Goal: Find specific page/section: Find specific page/section

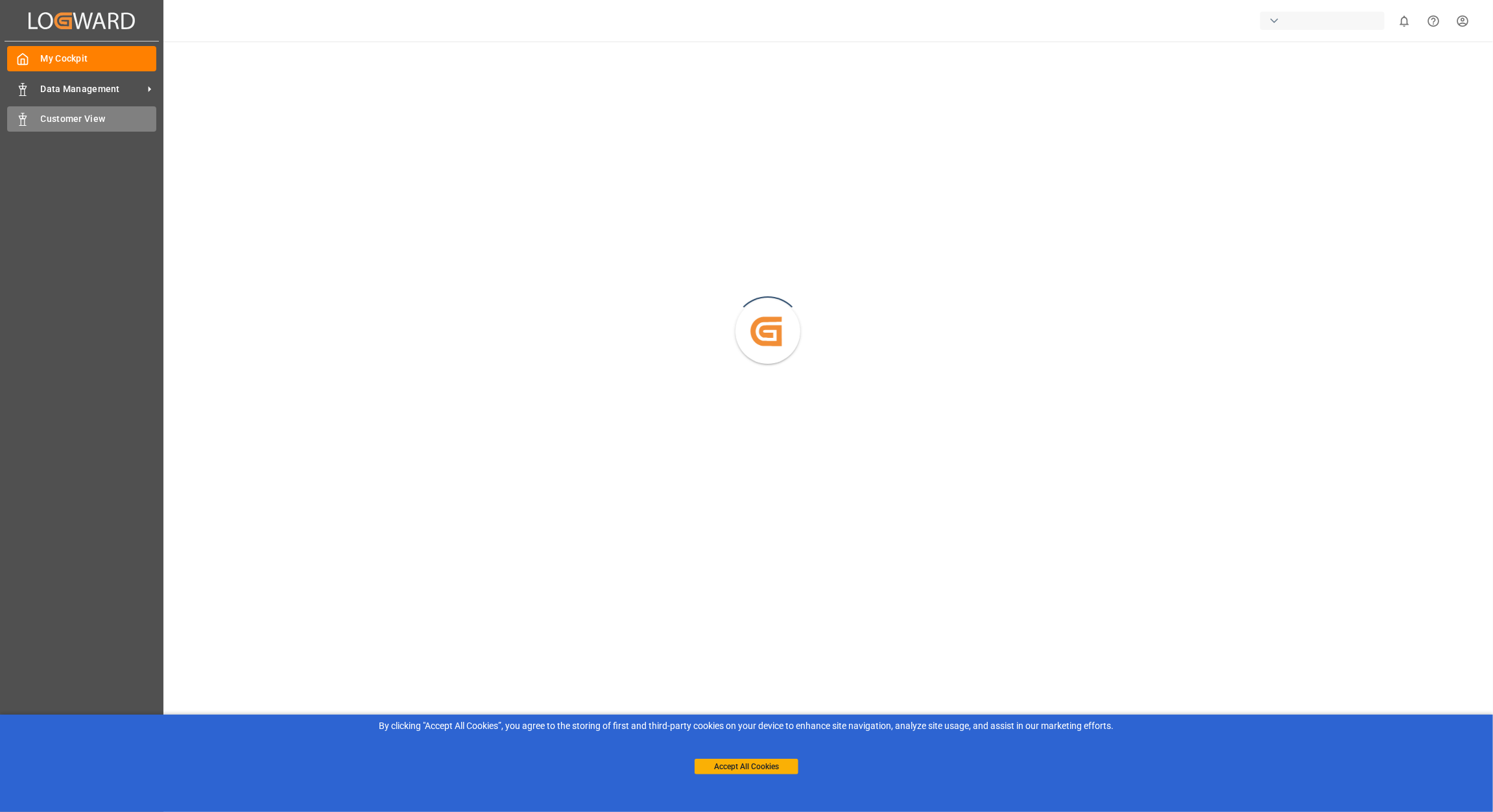
click at [105, 123] on span "Customer View" at bounding box center [99, 119] width 116 height 14
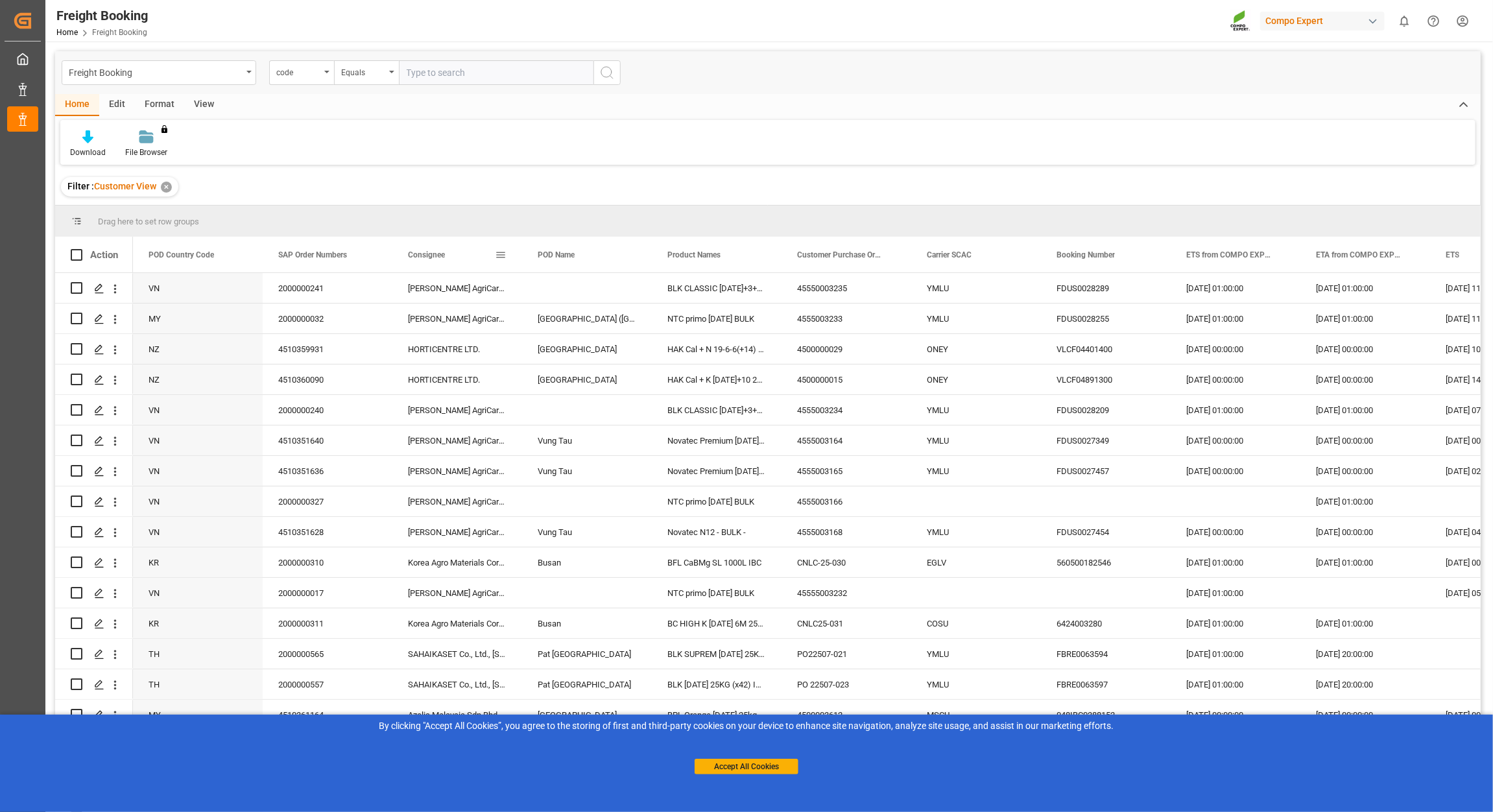
click at [432, 253] on span "Consignee" at bounding box center [426, 254] width 37 height 9
click at [501, 259] on span at bounding box center [500, 255] width 11 height 11
click at [576, 378] on span "Group by Consignee" at bounding box center [561, 380] width 101 height 24
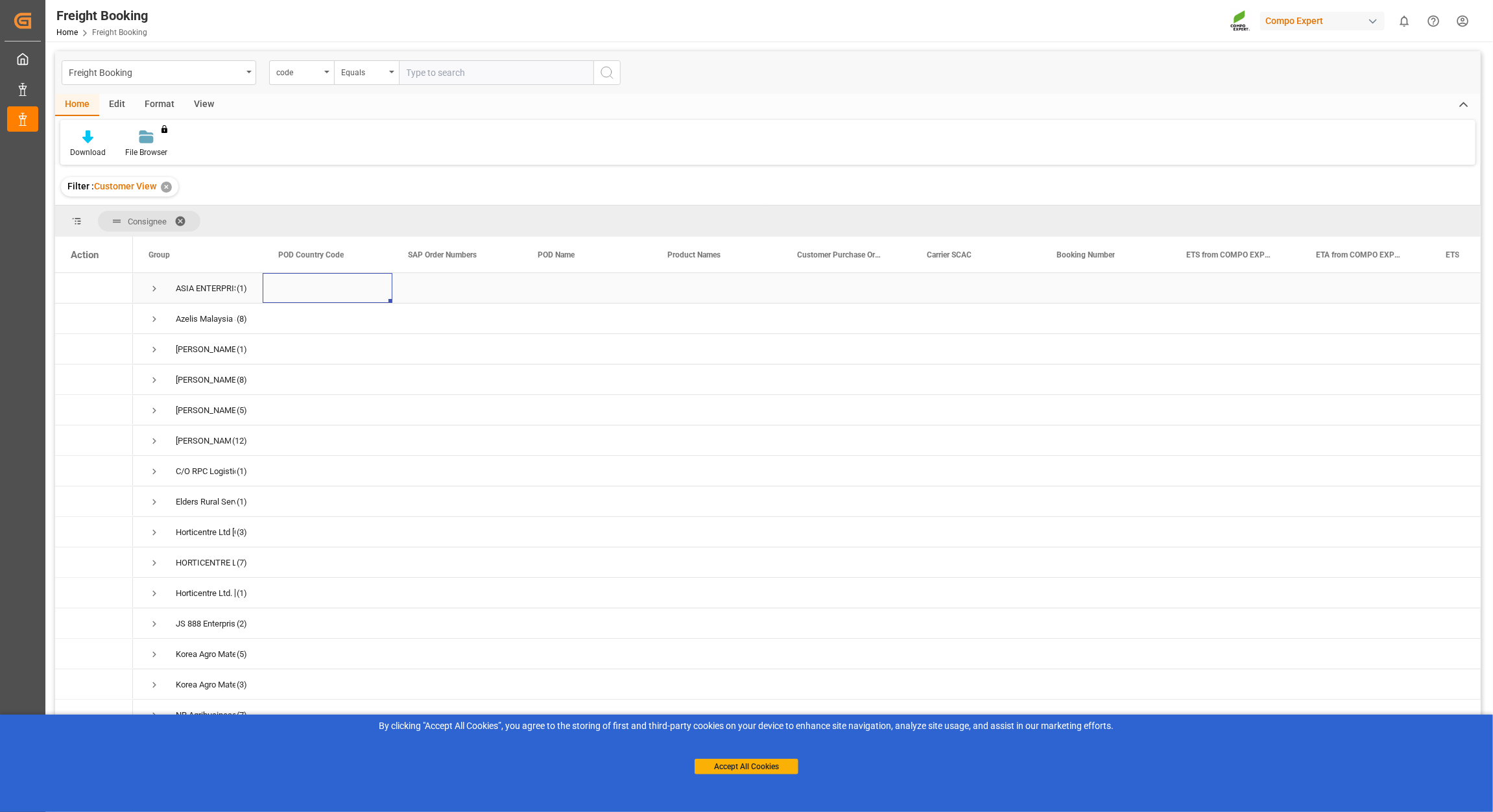
click at [299, 293] on div "Press SPACE to select this row." at bounding box center [328, 288] width 130 height 30
click at [202, 293] on div "ASIA ENTERPRISE" at bounding box center [205, 288] width 59 height 30
click at [215, 286] on div "ASIA ENTERPRISE" at bounding box center [205, 288] width 59 height 30
click at [157, 288] on span "Press SPACE to select this row." at bounding box center [154, 288] width 11 height 11
click at [157, 288] on span "Press SPACE to select this row." at bounding box center [154, 288] width 11 height 11
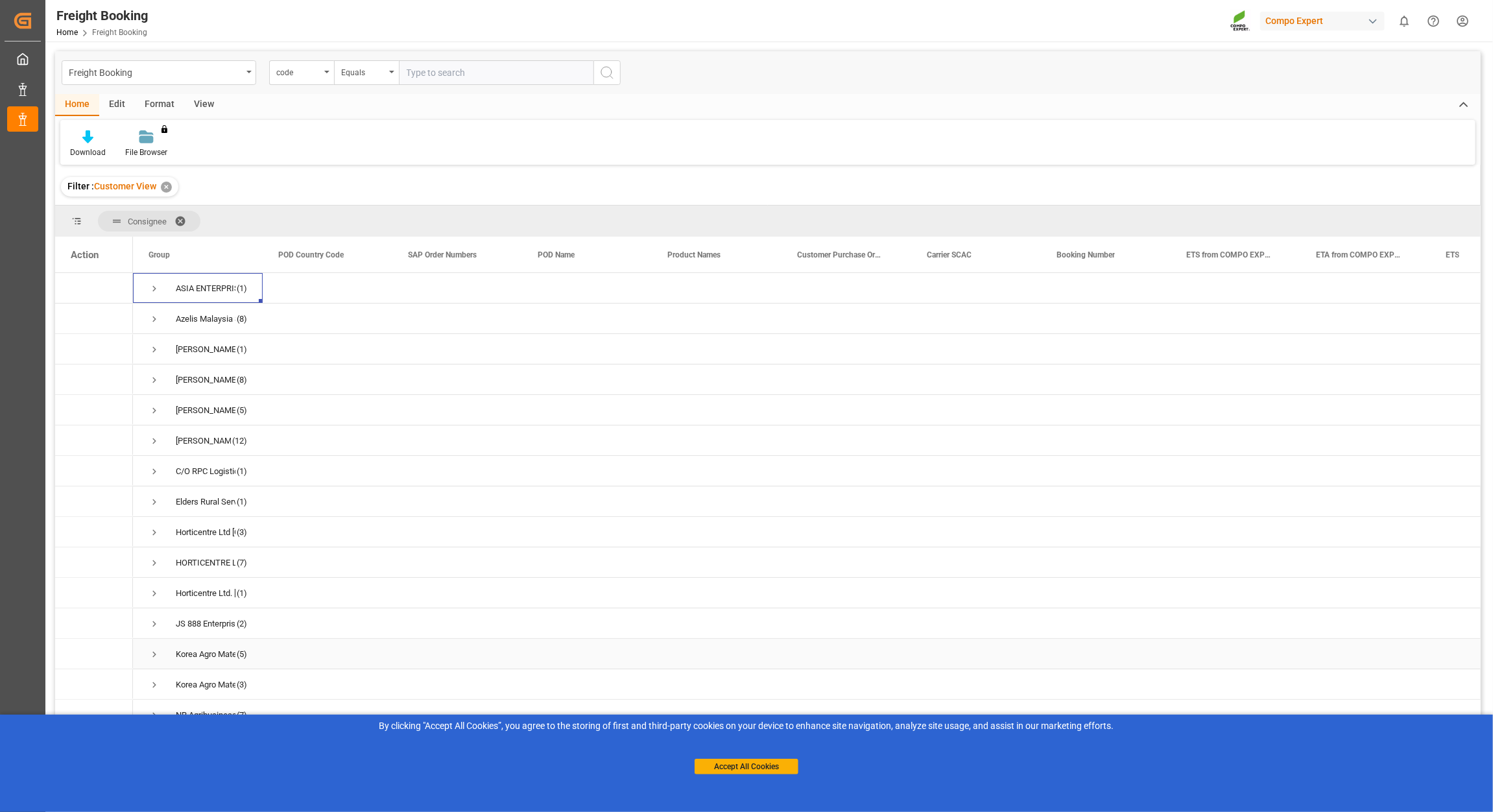
scroll to position [39, 0]
click at [775, 765] on button "Accept All Cookies" at bounding box center [747, 766] width 104 height 16
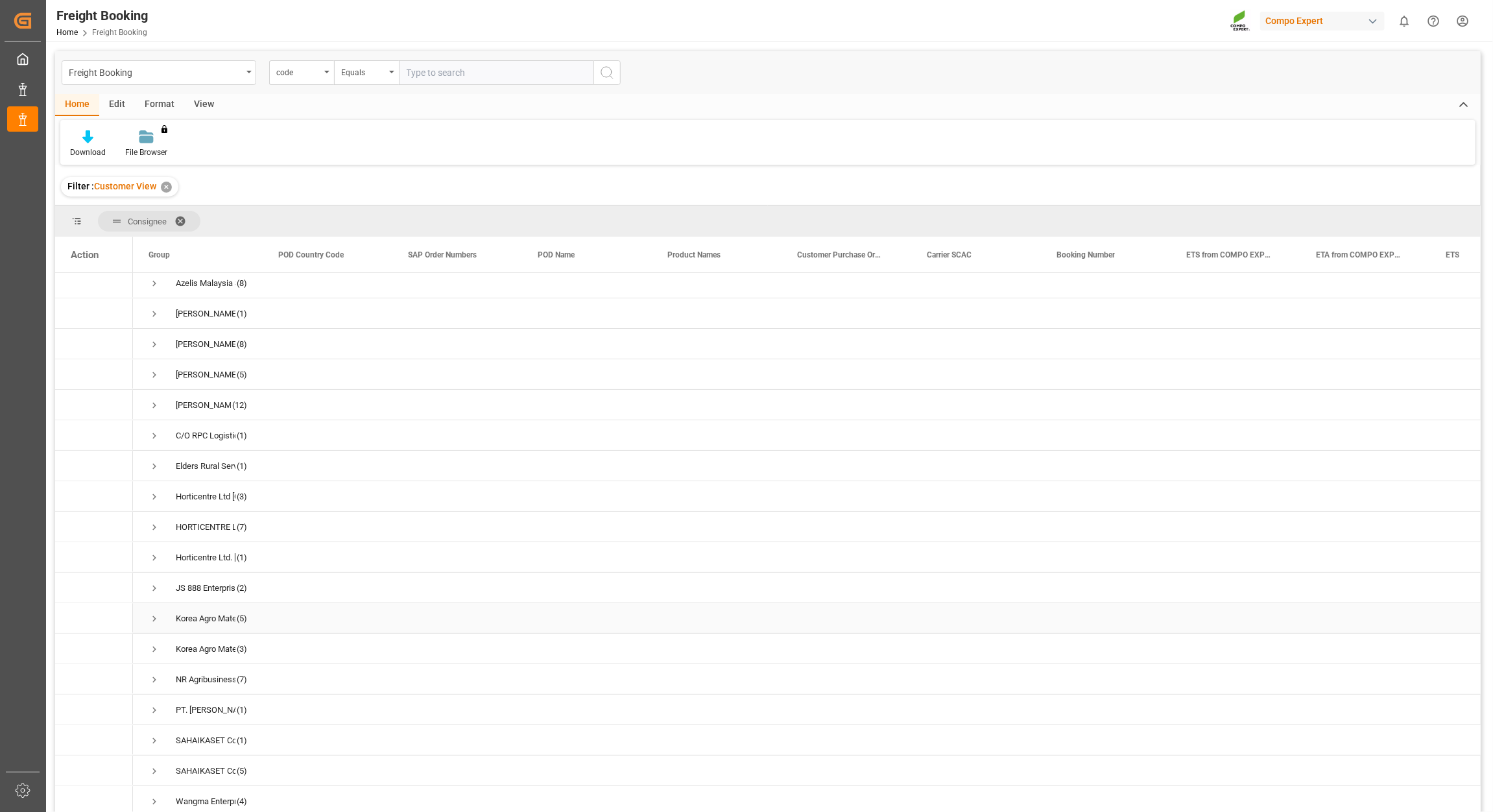
click at [224, 614] on div "Korea Agro Materials Corp." at bounding box center [205, 618] width 59 height 30
click at [149, 613] on span "Press SPACE to select this row." at bounding box center [154, 618] width 11 height 11
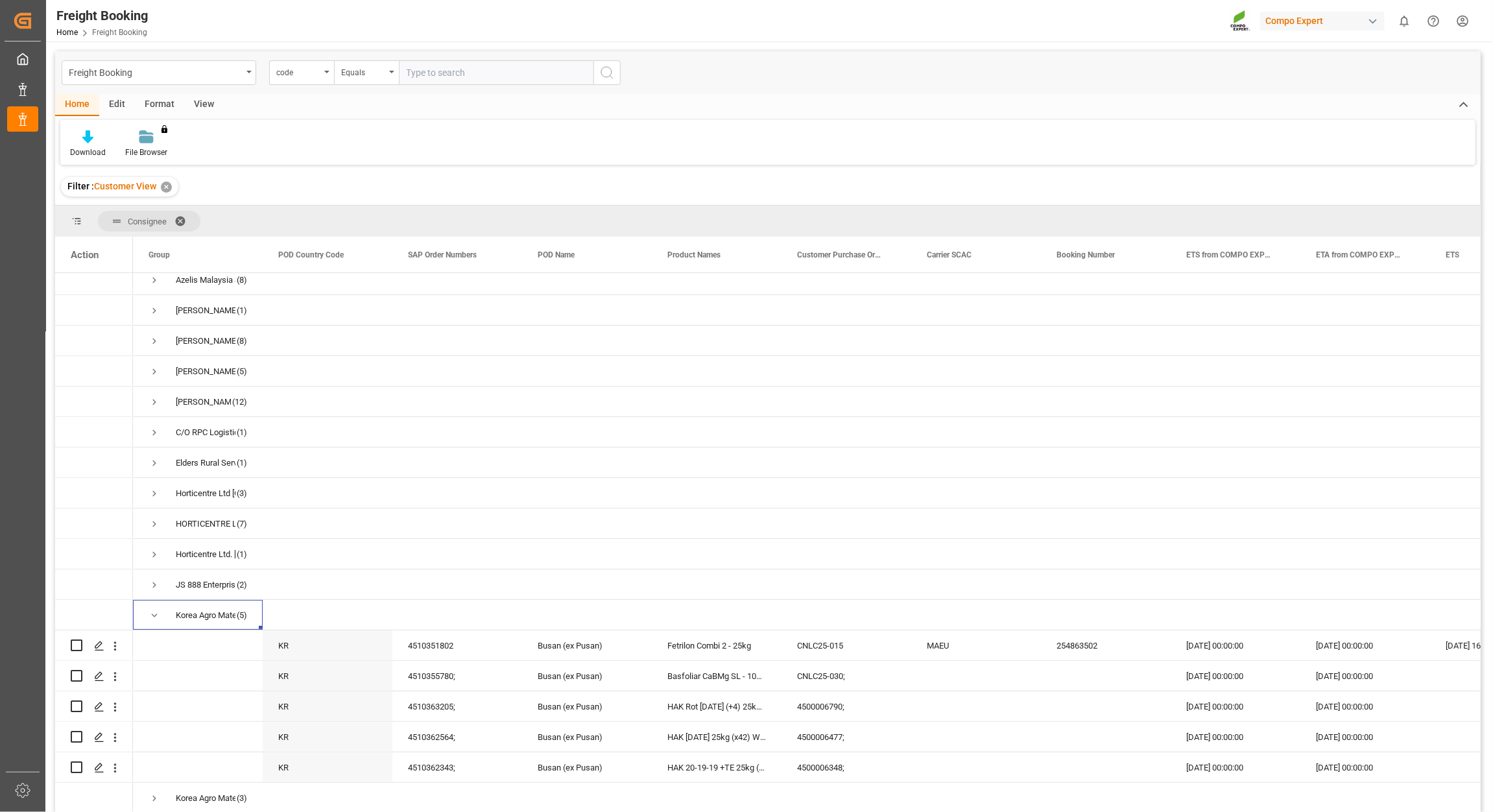
scroll to position [120, 0]
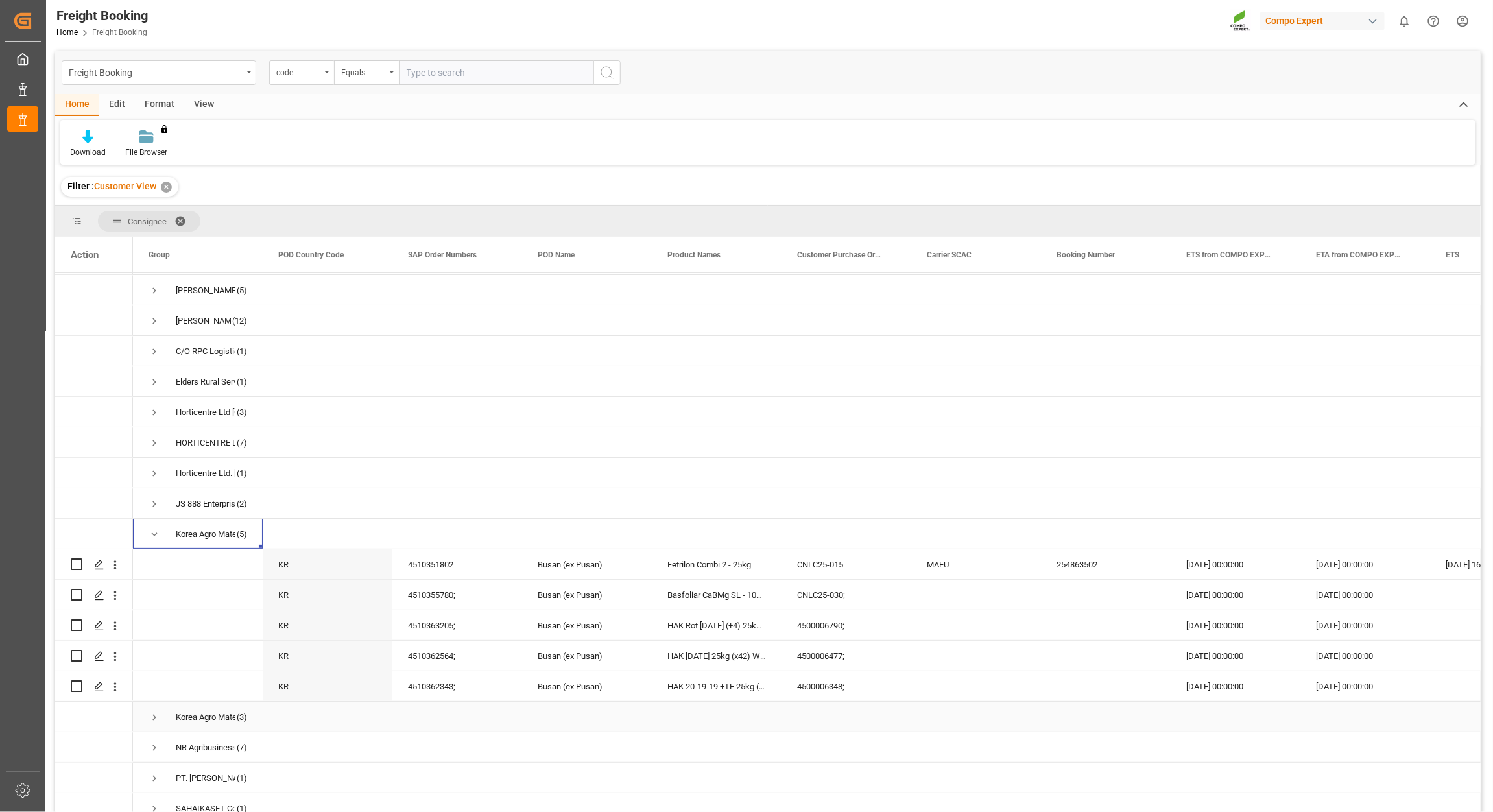
click at [151, 717] on span "Press SPACE to select this row." at bounding box center [154, 717] width 11 height 11
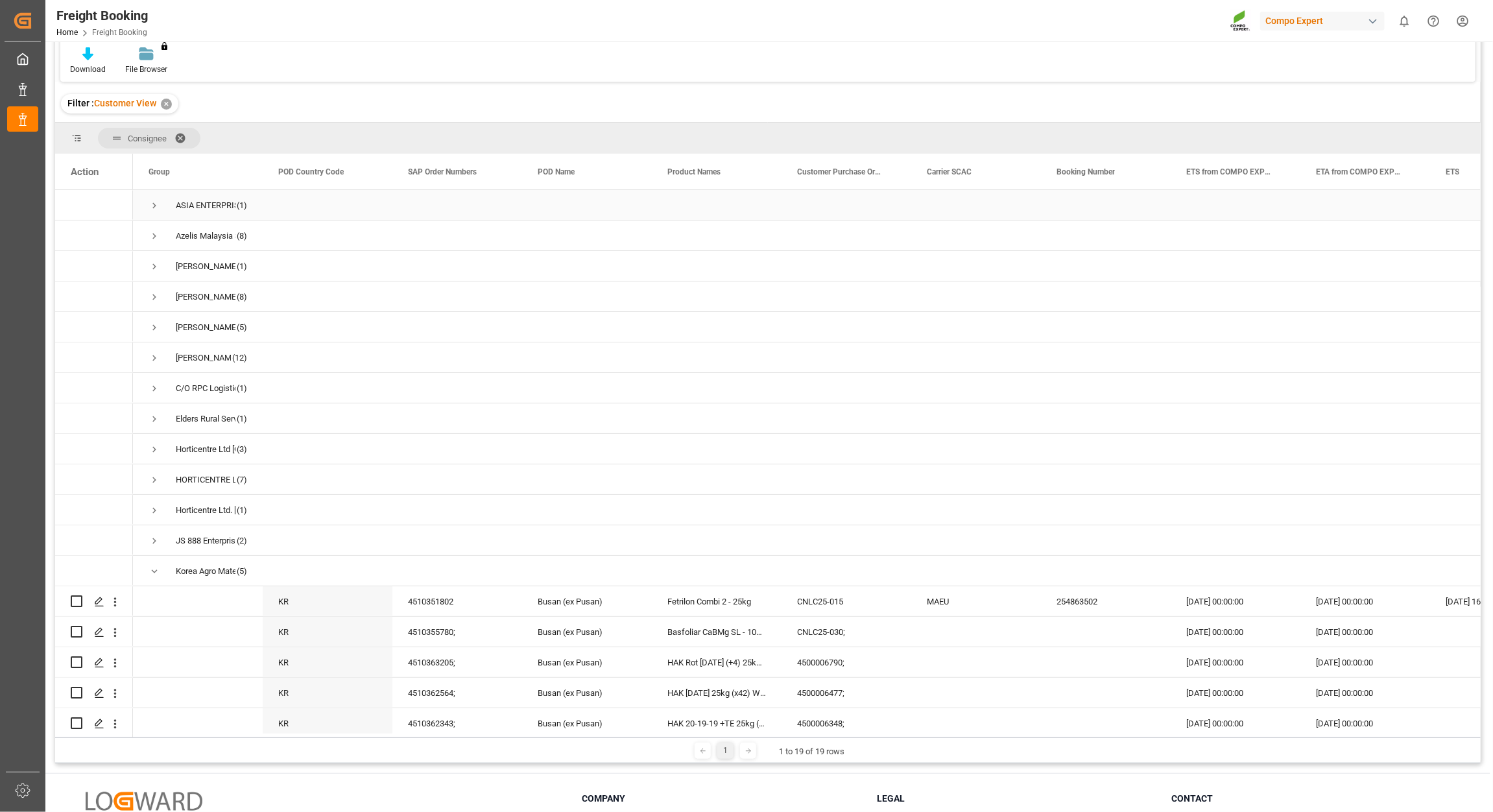
scroll to position [0, 0]
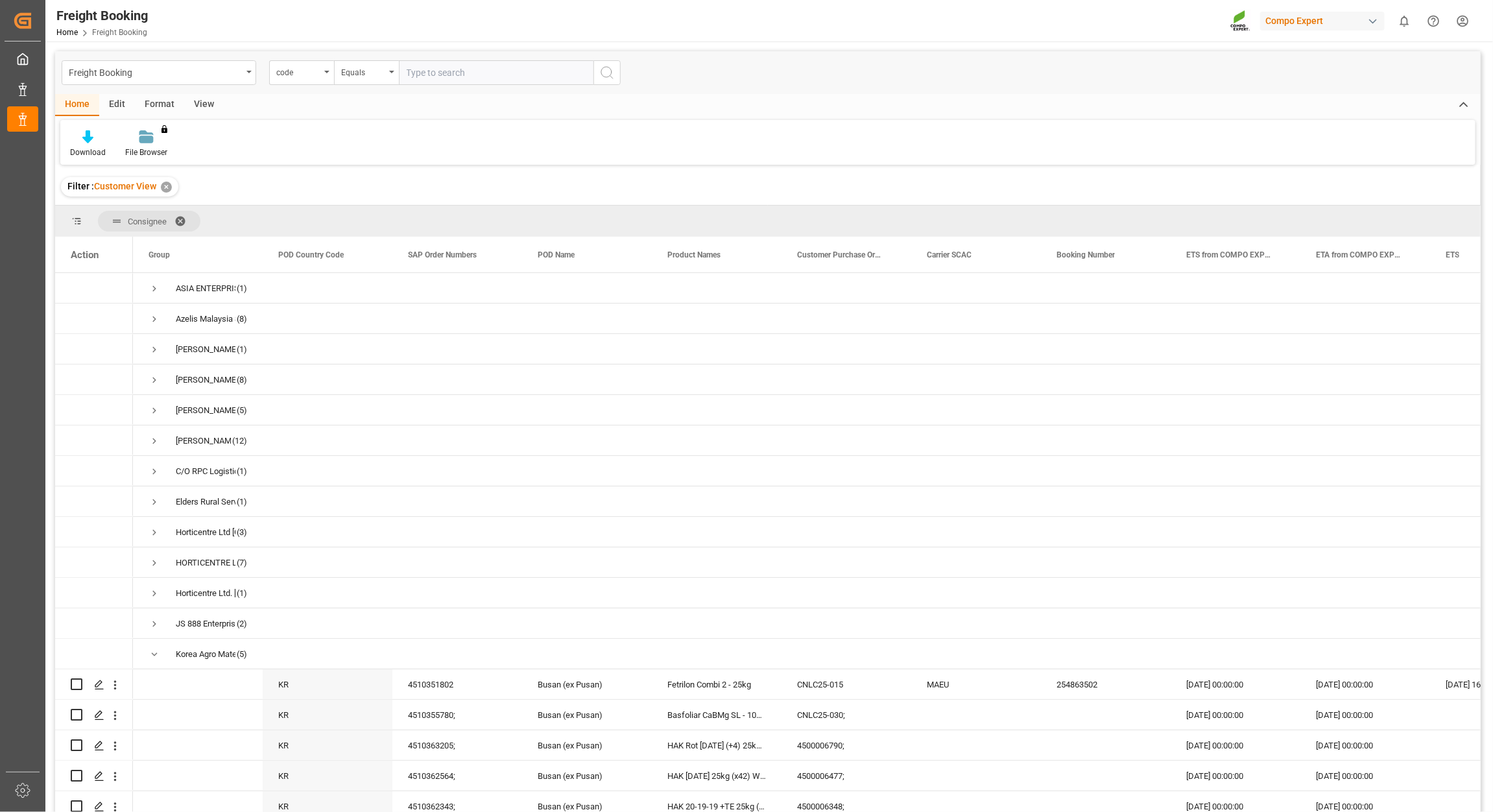
click at [185, 215] on span at bounding box center [185, 221] width 21 height 11
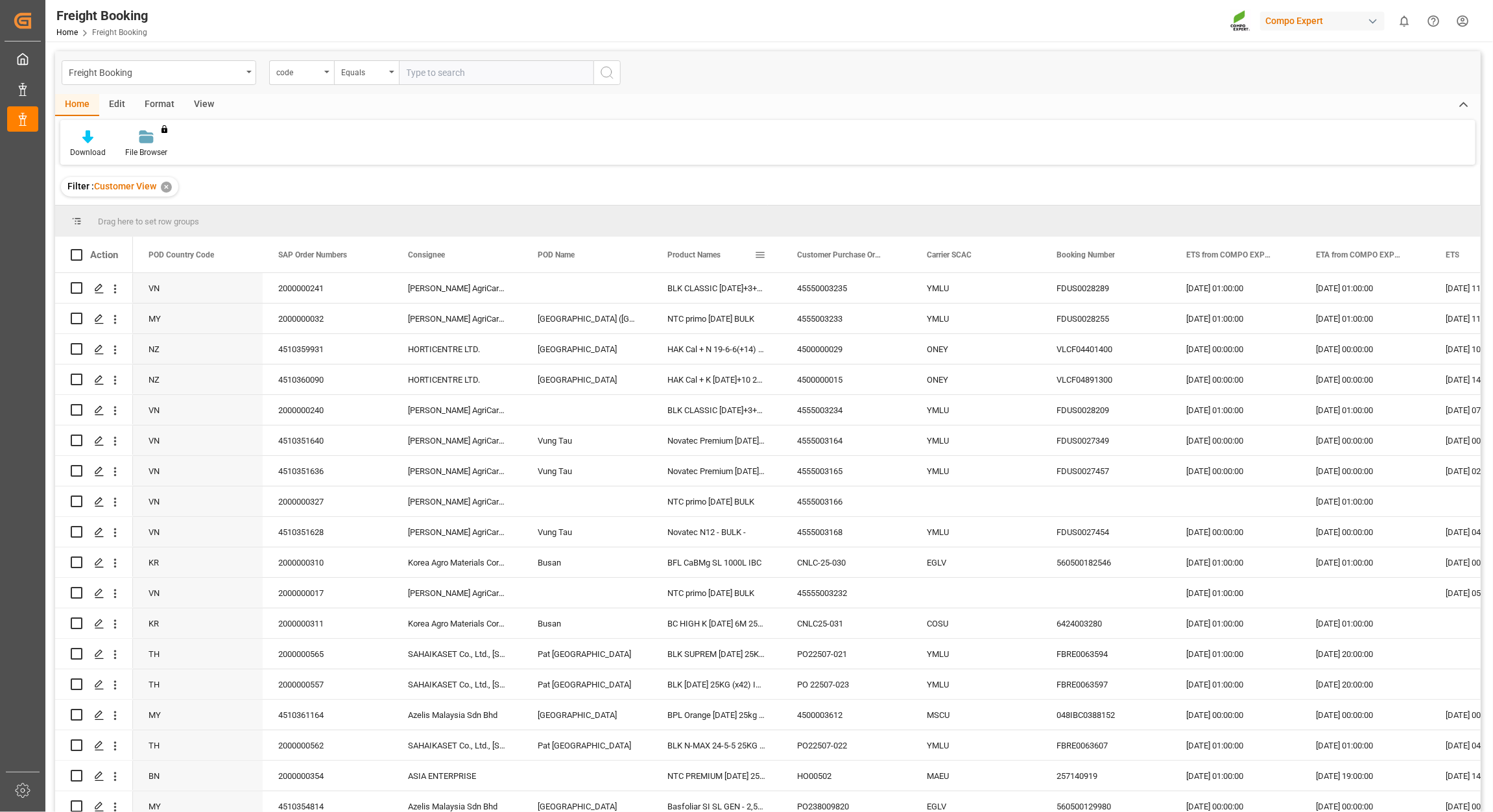
click at [756, 251] on span at bounding box center [760, 255] width 11 height 11
click at [827, 253] on span "filter" at bounding box center [826, 256] width 11 height 11
type input "HYDROSPEED"
click at [832, 357] on div "Apply Clear" at bounding box center [819, 365] width 143 height 34
click at [835, 360] on button "Apply" at bounding box center [837, 365] width 24 height 13
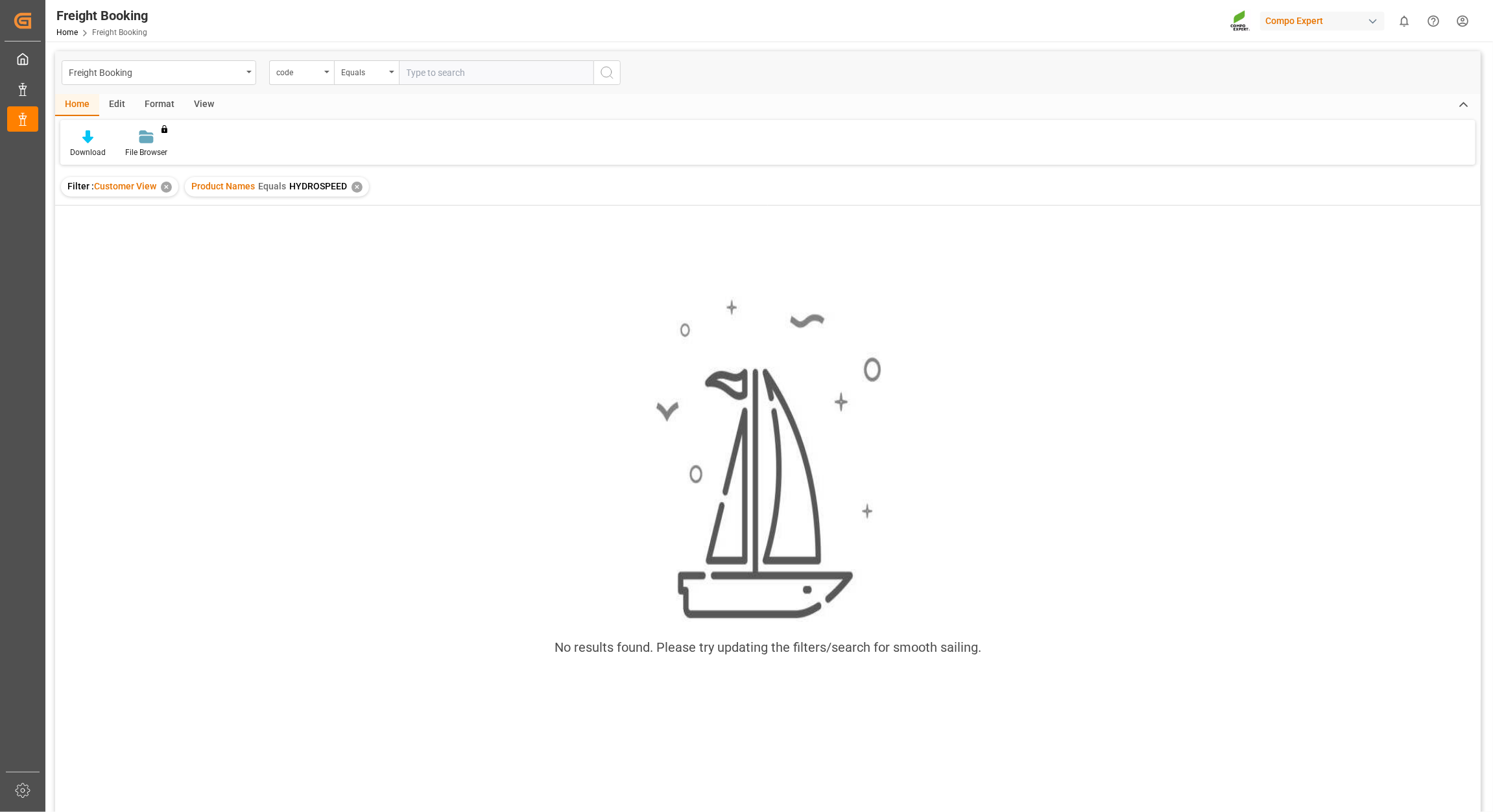
click at [361, 185] on div "Product Names Equals HYDROSPEED ✕" at bounding box center [277, 186] width 185 height 20
click at [356, 189] on div "✕" at bounding box center [357, 187] width 11 height 11
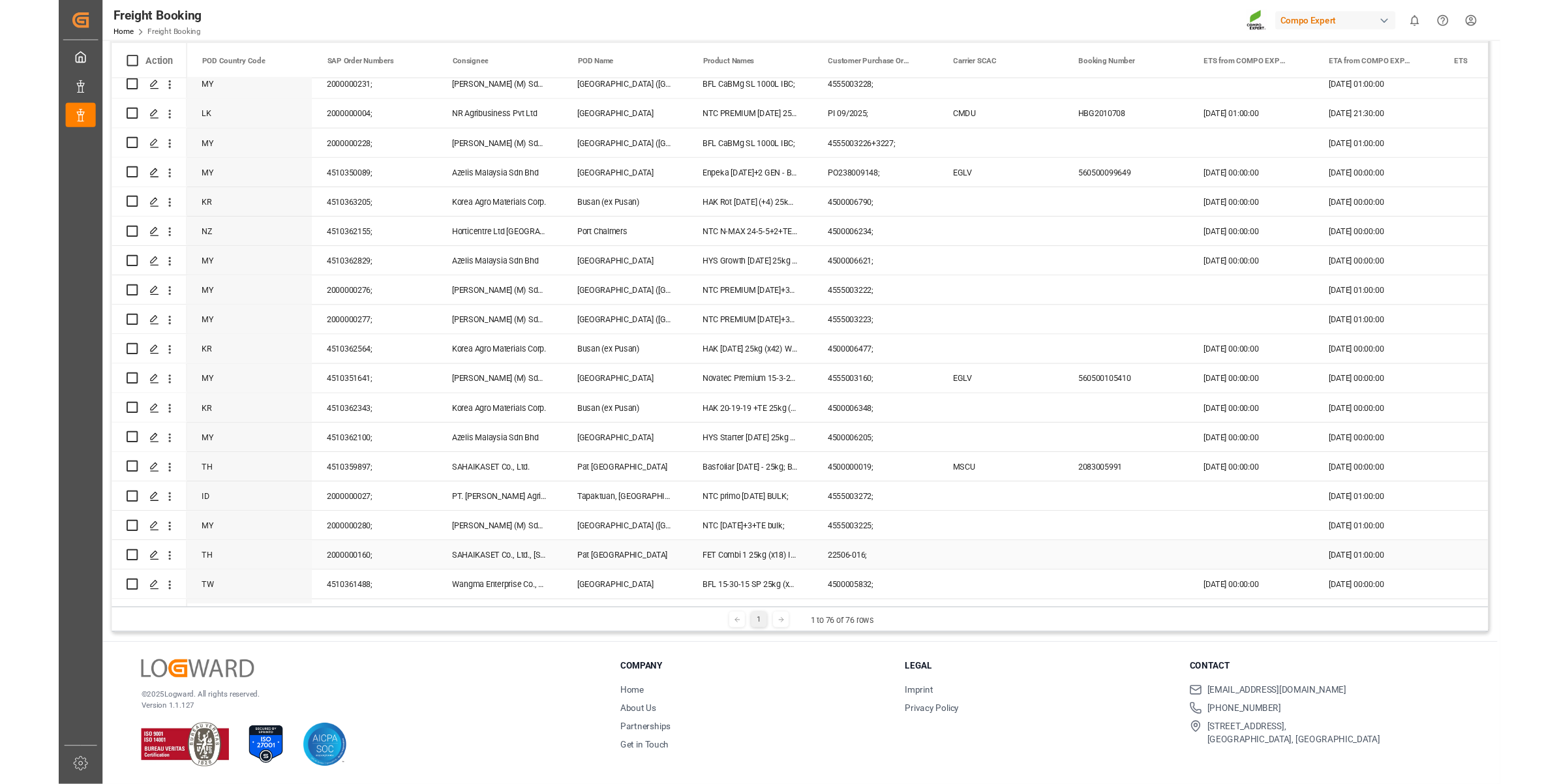
scroll to position [1705, 0]
